Goal: Information Seeking & Learning: Learn about a topic

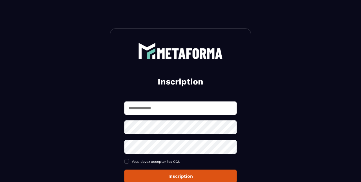
click at [146, 108] on input "text" at bounding box center [180, 107] width 112 height 13
type input "**********"
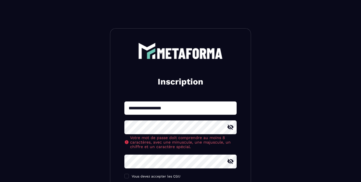
click at [278, 141] on section "**********" at bounding box center [180, 144] width 361 height 288
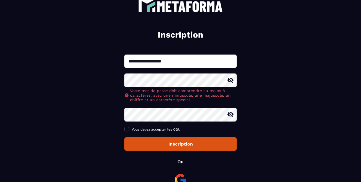
scroll to position [48, 0]
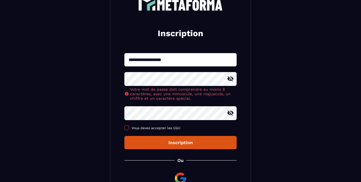
click at [129, 128] on label "Vous devez accepter les CGU" at bounding box center [180, 128] width 112 height 5
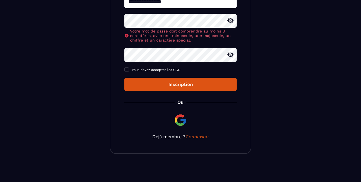
scroll to position [107, 0]
click at [194, 135] on link "Connexion" at bounding box center [197, 136] width 23 height 5
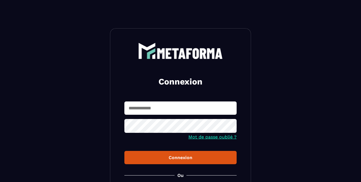
type input "**********"
click at [196, 160] on div "Connexion" at bounding box center [180, 157] width 103 height 5
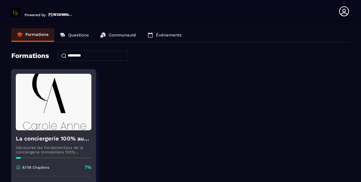
click at [55, 141] on h4 "La conciergerie 100% automatisée" at bounding box center [54, 138] width 76 height 8
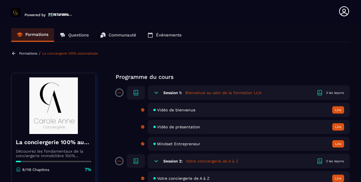
click at [188, 159] on h5 "Votre conciergerie de A à Z" at bounding box center [212, 161] width 52 height 6
click at [332, 159] on div "2 les leçons" at bounding box center [335, 161] width 18 height 4
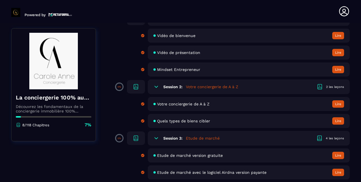
scroll to position [93, 0]
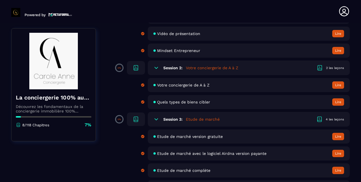
click at [341, 81] on div "Votre conciergerie de A à Z Lire" at bounding box center [249, 85] width 202 height 14
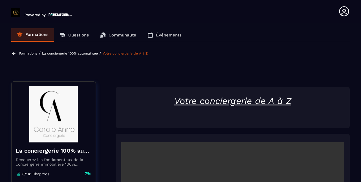
scroll to position [2, 0]
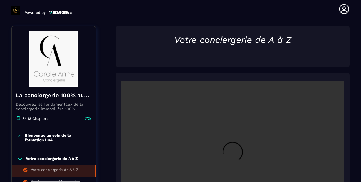
click at [359, 137] on section "Formations Questions Communauté Événements Formations / La conciergerie 100% au…" at bounding box center [180, 100] width 361 height 161
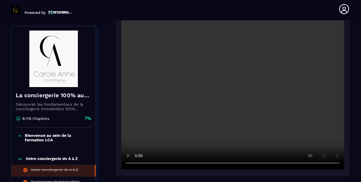
scroll to position [129, 0]
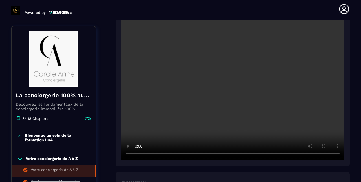
click at [231, 84] on video at bounding box center [232, 85] width 223 height 149
click at [138, 153] on video at bounding box center [232, 85] width 223 height 149
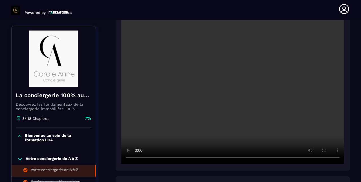
scroll to position [126, 0]
click at [138, 157] on video at bounding box center [232, 88] width 223 height 149
click at [240, 41] on video at bounding box center [232, 88] width 223 height 149
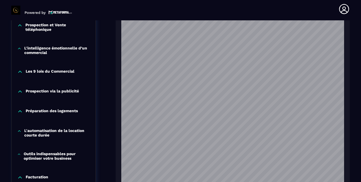
scroll to position [669, 0]
